Goal: Task Accomplishment & Management: Use online tool/utility

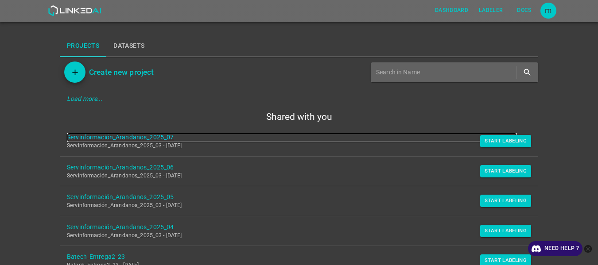
click at [164, 139] on link "Servinformación_Arandanos_2025_07" at bounding box center [292, 137] width 450 height 9
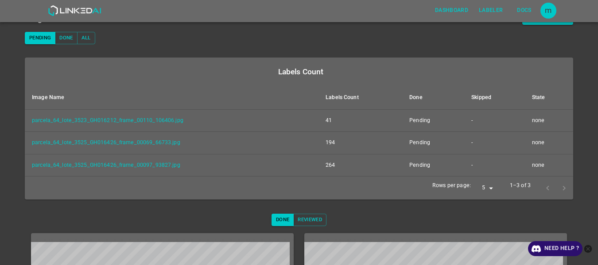
scroll to position [91, 0]
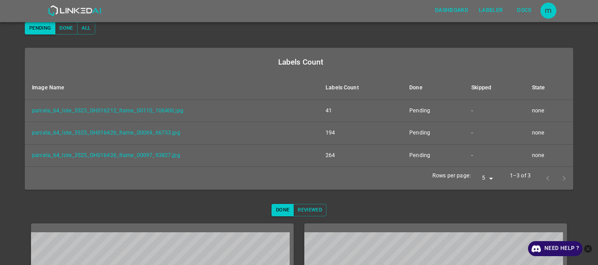
click at [557, 178] on div at bounding box center [555, 178] width 33 height 16
click at [539, 178] on div at bounding box center [555, 178] width 33 height 16
click at [560, 178] on div at bounding box center [555, 178] width 33 height 16
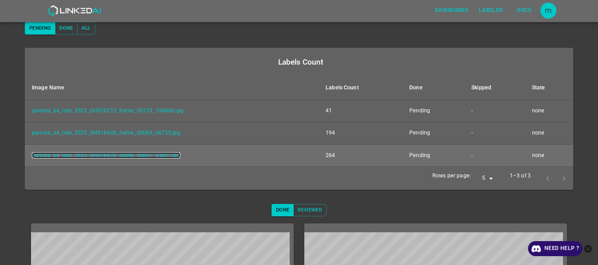
click at [168, 154] on link "parcela_64_lote_3525_GH016426_frame_00097_93827.jpg" at bounding box center [106, 155] width 148 height 6
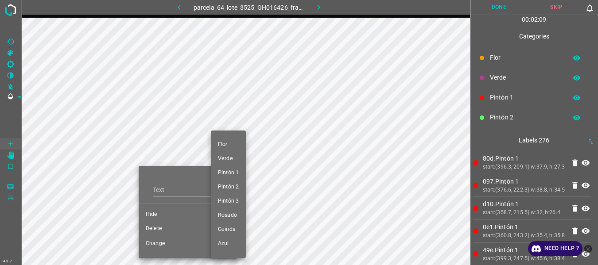
click at [150, 228] on div at bounding box center [299, 132] width 598 height 265
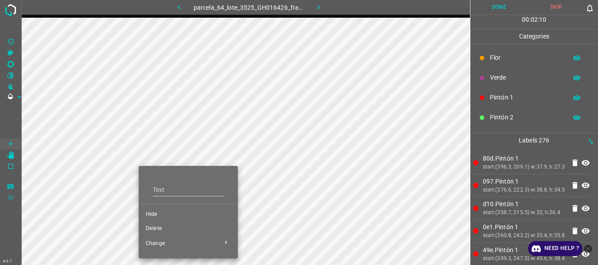
click at [155, 228] on div "Flor Verde Pintón 1 Pintón 2 Pintón 3 Rosado Guinda Azul" at bounding box center [299, 132] width 598 height 265
click at [155, 228] on span "Delete" at bounding box center [188, 229] width 85 height 8
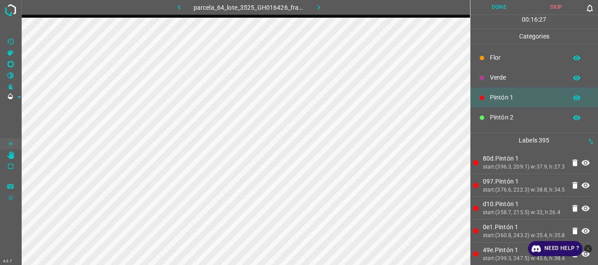
click at [499, 7] on button "Done" at bounding box center [499, 7] width 58 height 15
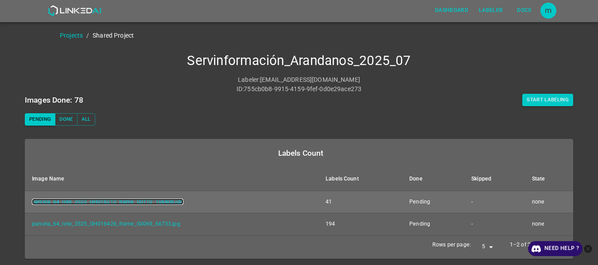
click at [126, 203] on link "parcela_64_lote_3523_GH016212_frame_00110_106406.jpg" at bounding box center [107, 202] width 151 height 6
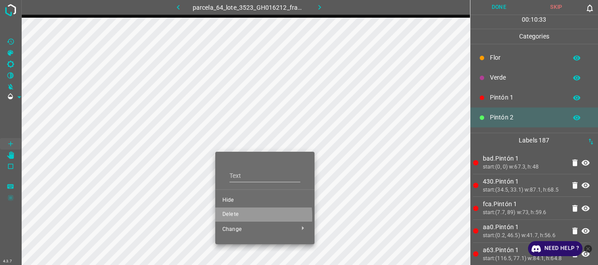
click at [236, 217] on span "Delete" at bounding box center [264, 215] width 85 height 8
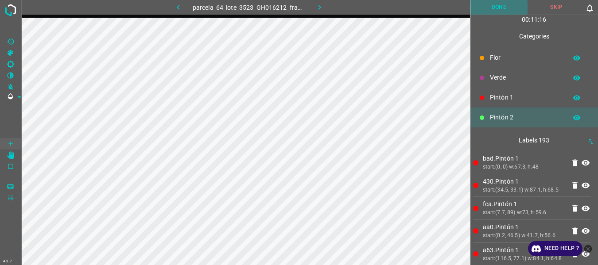
click at [500, 6] on button "Done" at bounding box center [499, 7] width 58 height 15
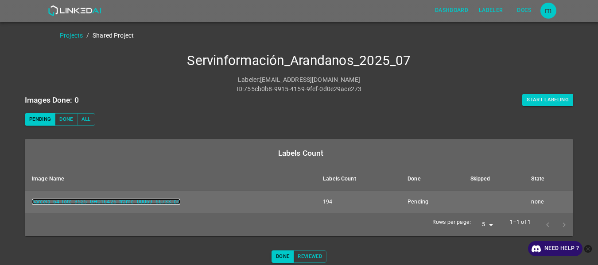
click at [142, 201] on link "parcela_64_lote_3525_GH016426_frame_00069_66733.jpg" at bounding box center [106, 202] width 148 height 6
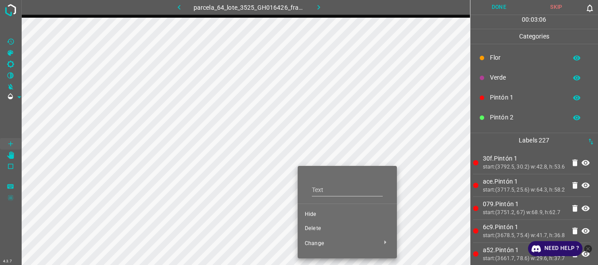
click at [321, 228] on span "Delete" at bounding box center [347, 229] width 85 height 8
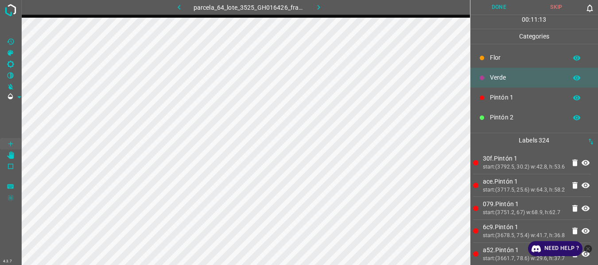
click at [497, 9] on button "Done" at bounding box center [499, 7] width 58 height 15
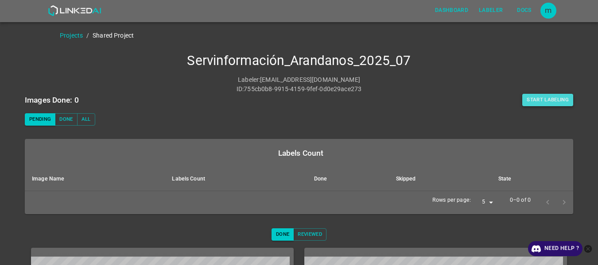
click at [538, 103] on button "Start Labeling" at bounding box center [547, 100] width 51 height 12
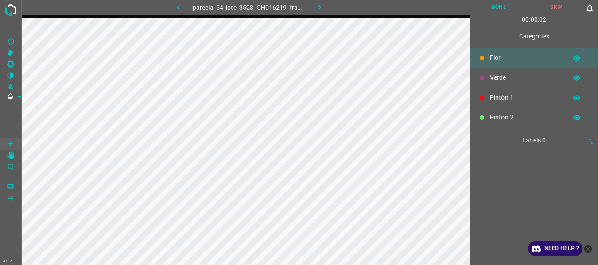
click at [322, 6] on icon "button" at bounding box center [319, 7] width 9 height 9
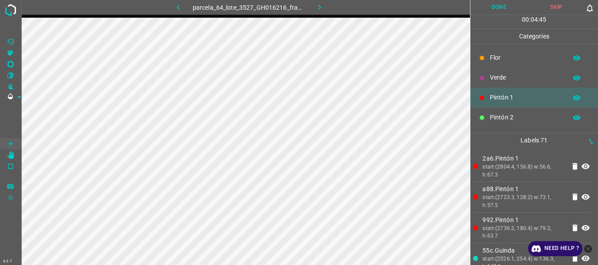
click at [493, 8] on button "Done" at bounding box center [499, 7] width 58 height 15
click at [318, 6] on icon "button" at bounding box center [319, 7] width 9 height 9
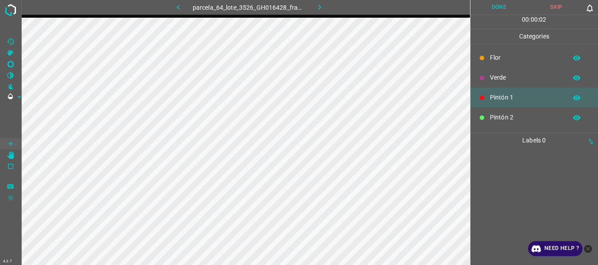
click at [318, 6] on icon "button" at bounding box center [319, 7] width 9 height 9
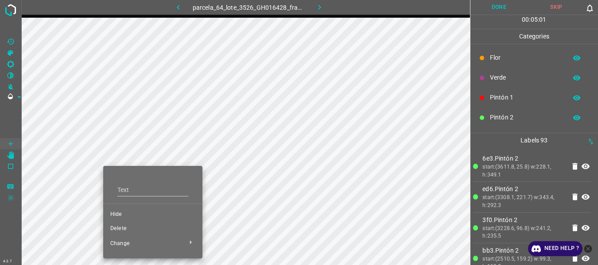
click at [126, 230] on span "Delete" at bounding box center [152, 229] width 85 height 8
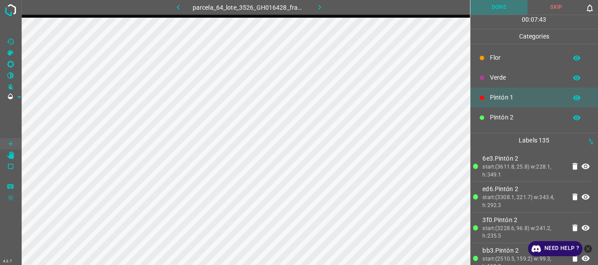
click at [498, 3] on button "Done" at bounding box center [499, 7] width 58 height 15
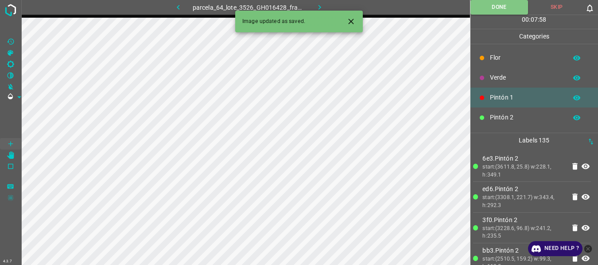
click at [317, 8] on icon "button" at bounding box center [319, 7] width 9 height 9
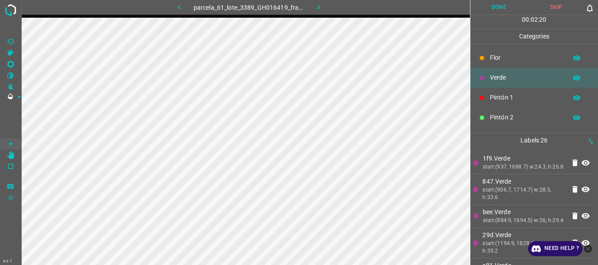
click at [499, 50] on div "Flor" at bounding box center [534, 58] width 128 height 20
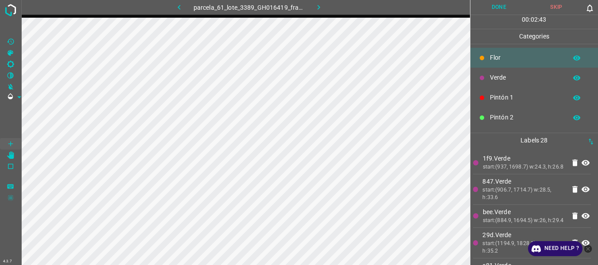
click at [499, 4] on button "Done" at bounding box center [499, 7] width 58 height 15
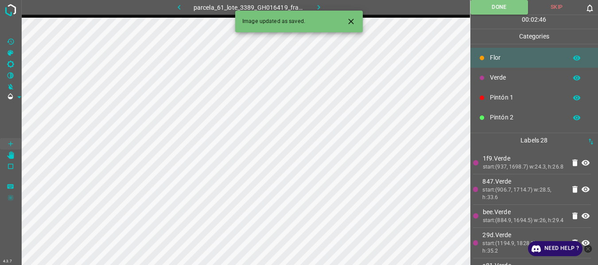
click at [321, 8] on icon "button" at bounding box center [318, 7] width 9 height 9
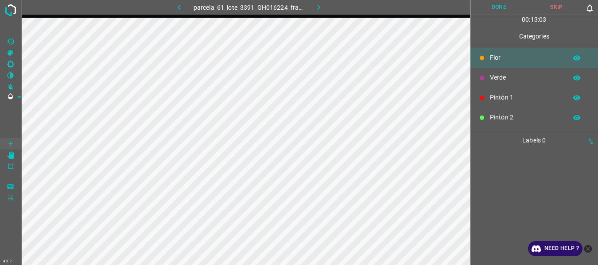
click at [317, 4] on icon "button" at bounding box center [318, 7] width 9 height 9
click at [321, 8] on icon "button" at bounding box center [318, 7] width 9 height 9
click at [319, 10] on icon "button" at bounding box center [319, 7] width 9 height 9
click at [321, 3] on icon "button" at bounding box center [319, 7] width 9 height 9
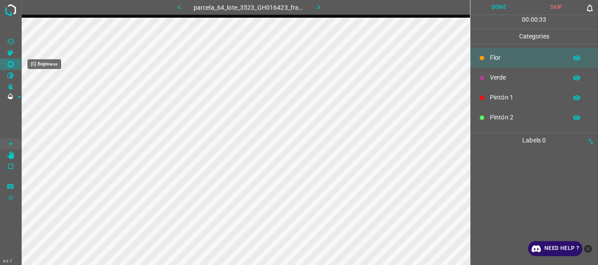
click at [11, 64] on icon "[C] Brightness" at bounding box center [11, 64] width 8 height 8
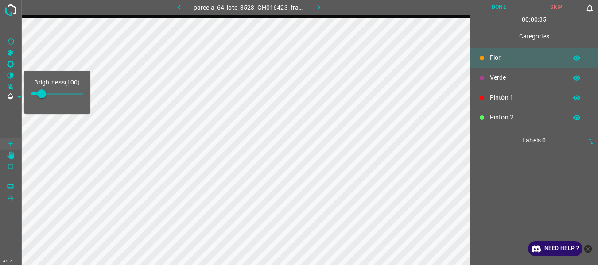
click at [46, 93] on span at bounding box center [41, 93] width 9 height 9
click at [33, 91] on span at bounding box center [57, 93] width 52 height 13
click at [37, 92] on span at bounding box center [32, 93] width 9 height 9
type input "59"
click at [5, 124] on span at bounding box center [10, 120] width 21 height 35
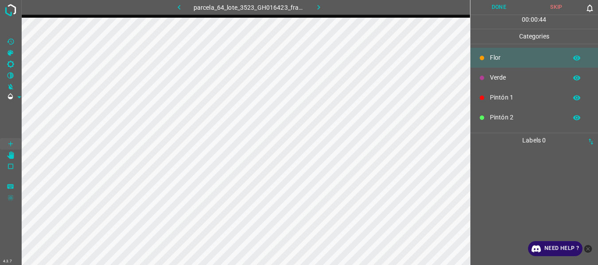
click at [319, 9] on icon "button" at bounding box center [318, 7] width 9 height 9
click at [318, 5] on icon "button" at bounding box center [319, 7] width 9 height 9
click at [321, 6] on icon "button" at bounding box center [319, 7] width 9 height 9
click at [321, 6] on icon "button" at bounding box center [318, 7] width 9 height 9
click at [321, 6] on icon "button" at bounding box center [319, 7] width 9 height 9
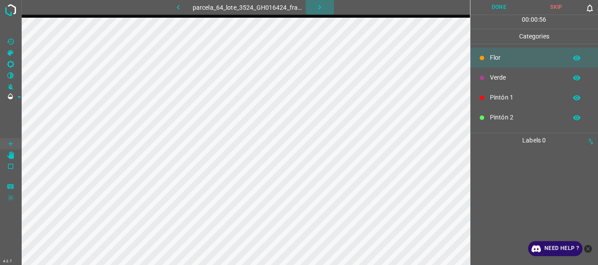
click at [321, 6] on icon "button" at bounding box center [319, 7] width 9 height 9
